Goal: Navigation & Orientation: Find specific page/section

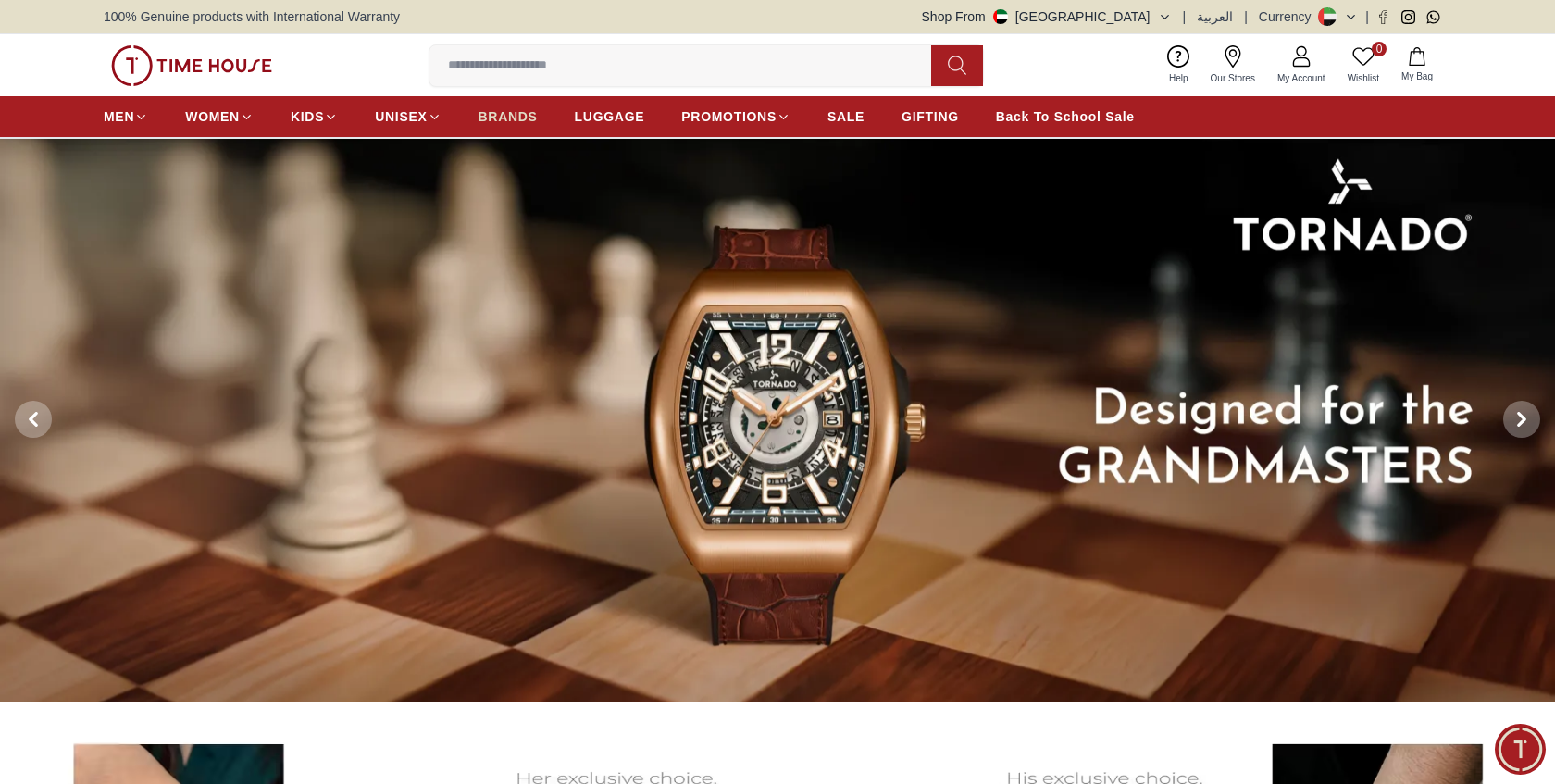
click at [506, 116] on span "BRANDS" at bounding box center [508, 116] width 59 height 19
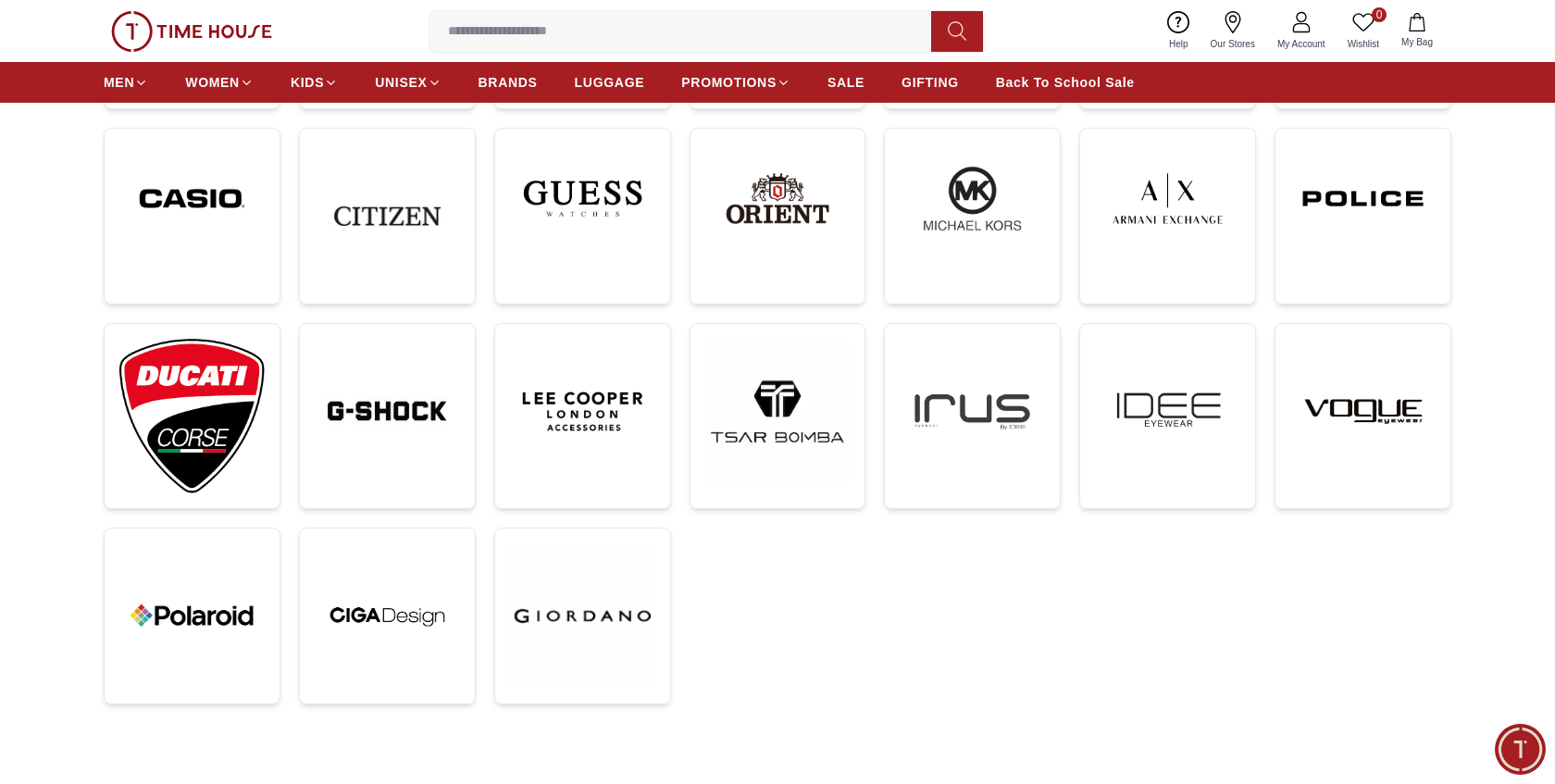
scroll to position [466, 0]
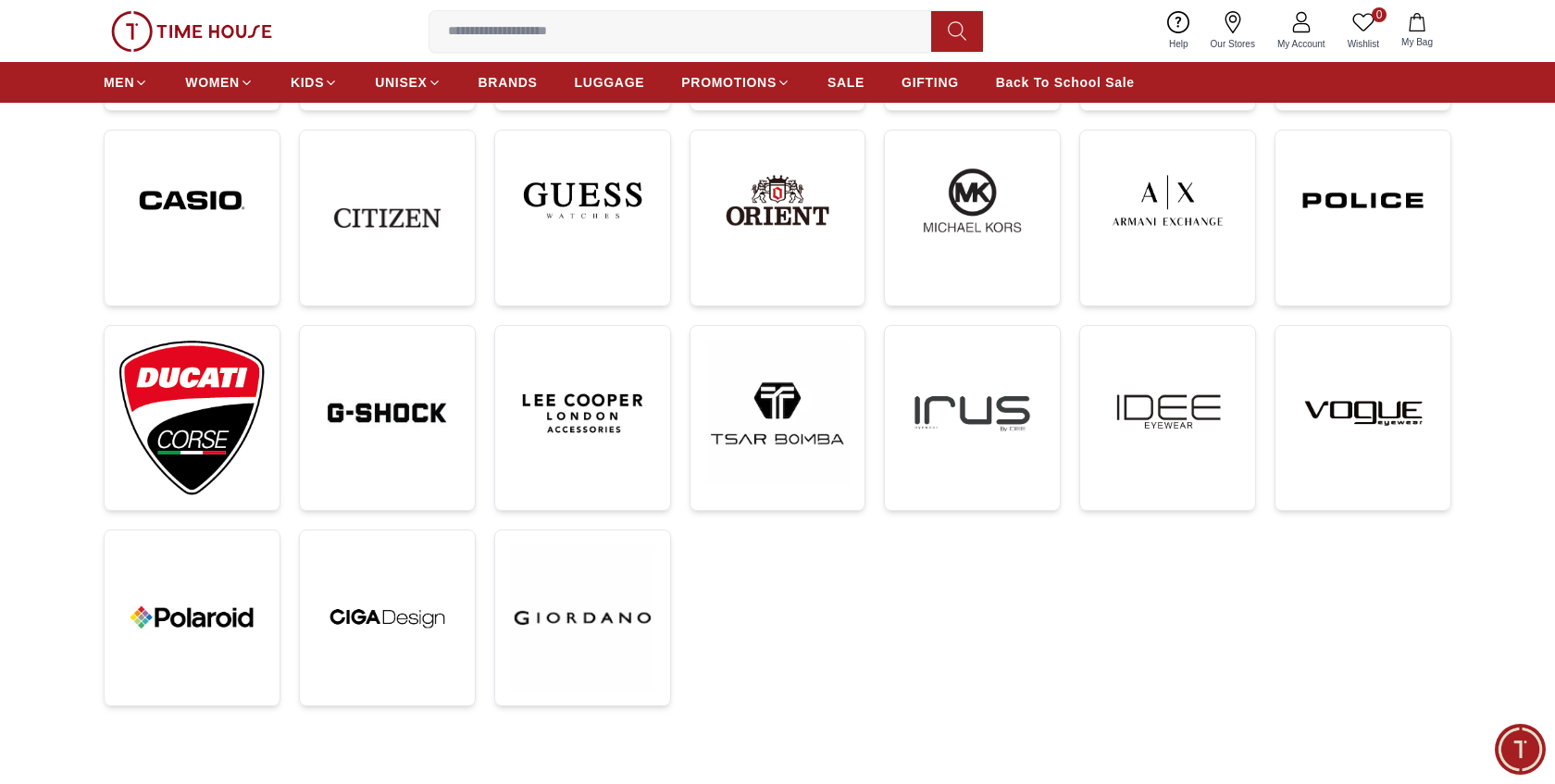
click at [219, 31] on img at bounding box center [191, 31] width 161 height 41
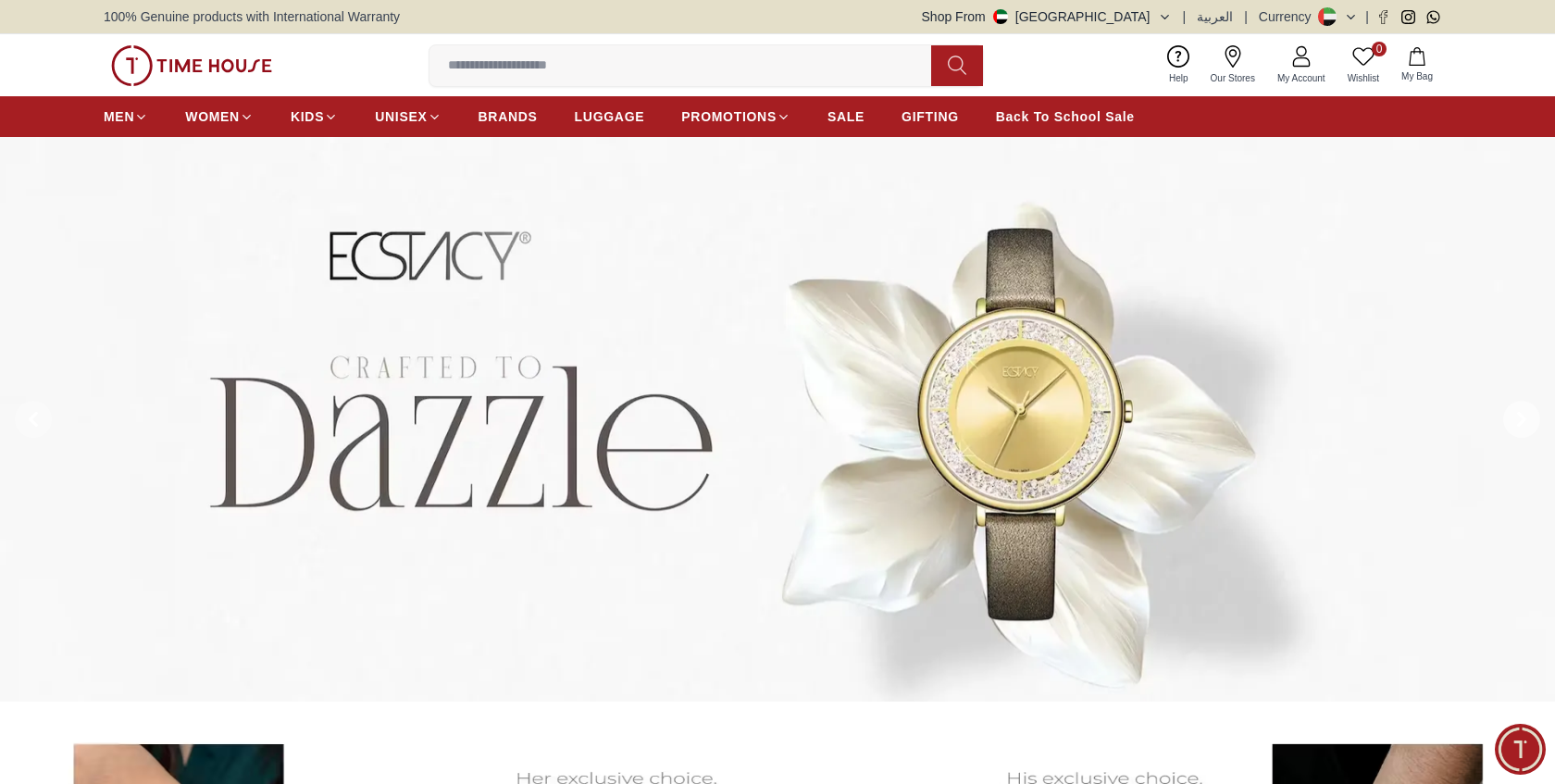
click at [1517, 419] on icon at bounding box center [1521, 419] width 15 height 15
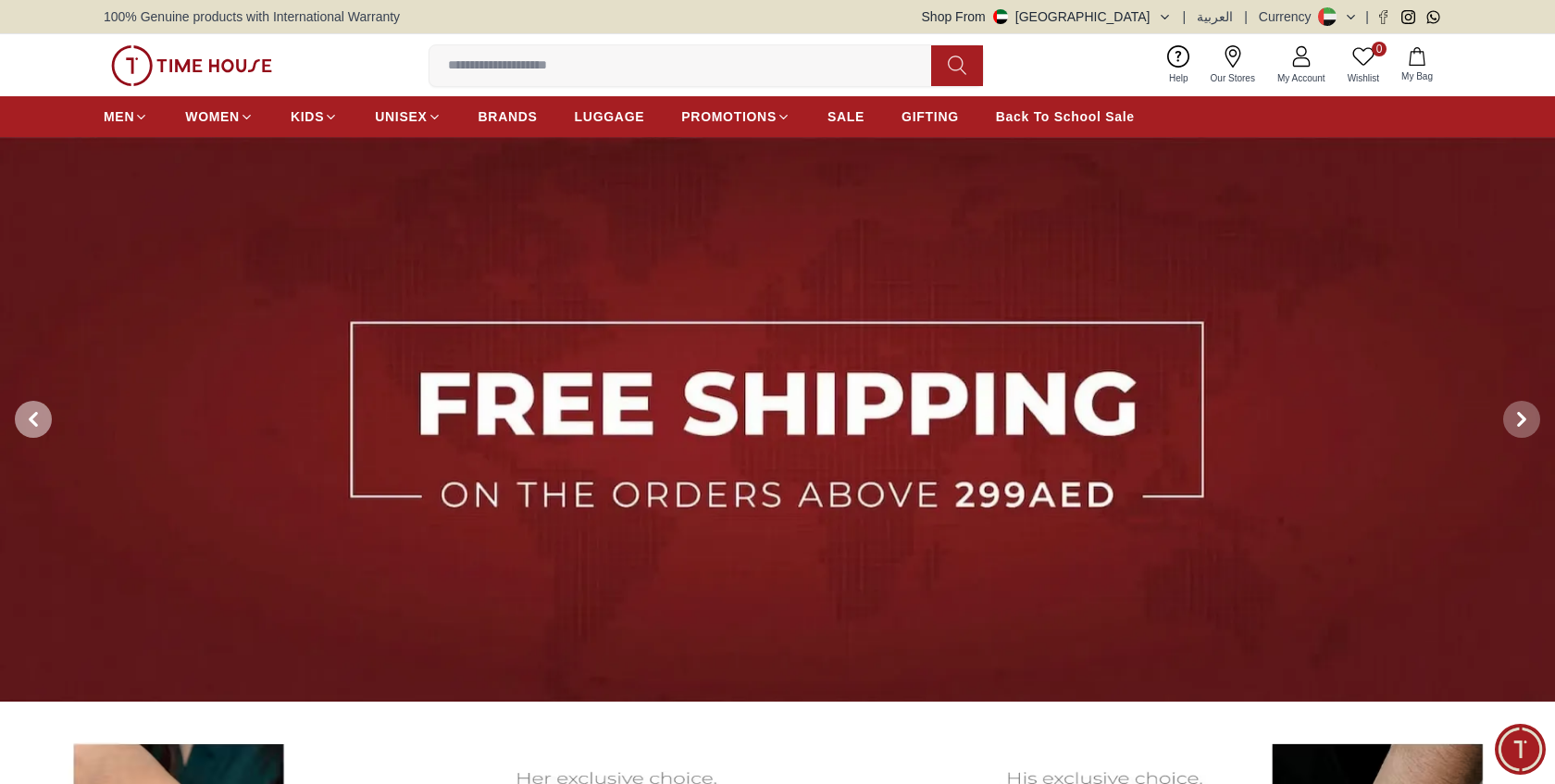
click at [29, 414] on icon at bounding box center [33, 419] width 15 height 15
click at [38, 421] on icon at bounding box center [33, 419] width 15 height 15
click at [33, 415] on icon at bounding box center [33, 420] width 6 height 12
click at [29, 413] on icon at bounding box center [33, 419] width 15 height 15
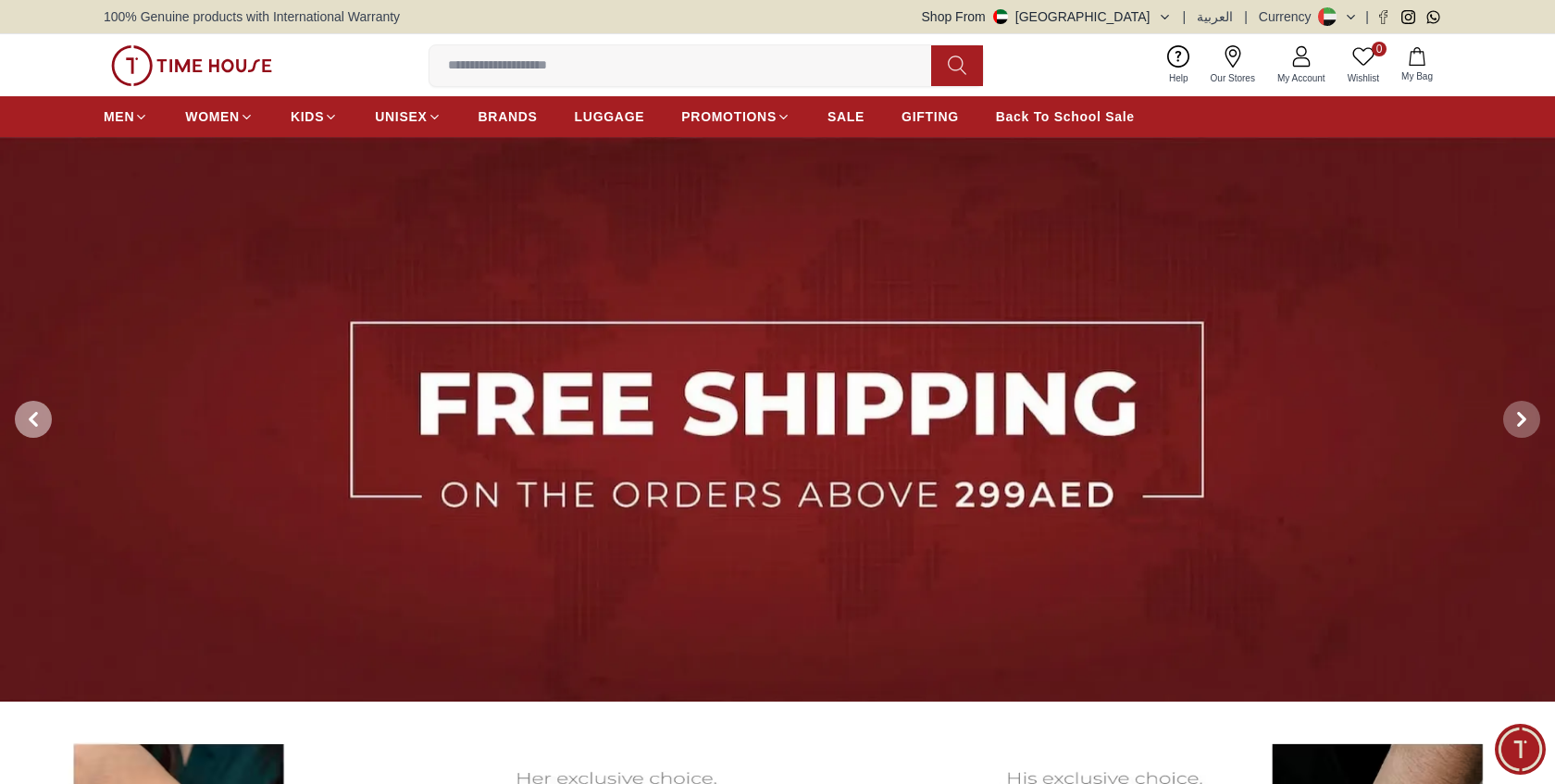
click at [29, 413] on icon at bounding box center [33, 419] width 15 height 15
